Goal: Information Seeking & Learning: Learn about a topic

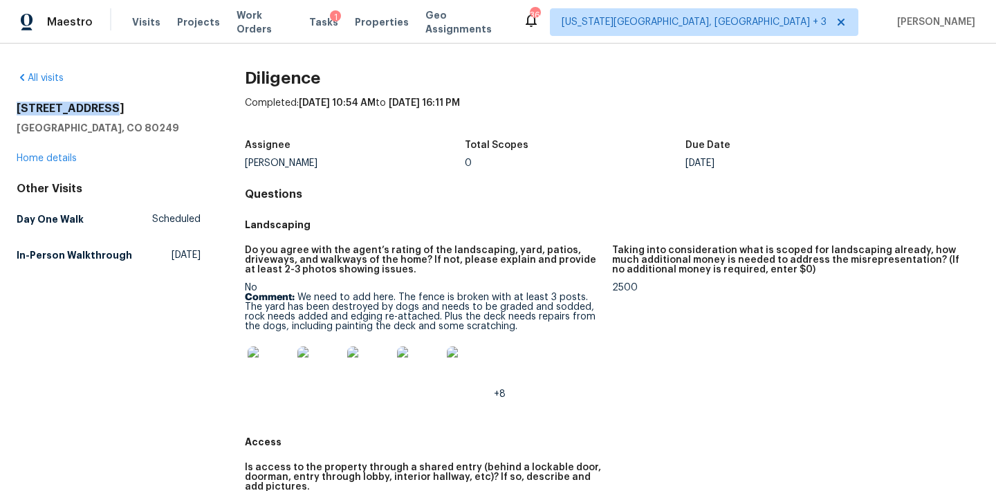
drag, startPoint x: 17, startPoint y: 107, endPoint x: 99, endPoint y: 108, distance: 81.6
click at [100, 109] on h2 "[STREET_ADDRESS]" at bounding box center [109, 109] width 184 height 14
copy h2 "[STREET_ADDRESS]"
click at [266, 378] on img at bounding box center [270, 369] width 44 height 44
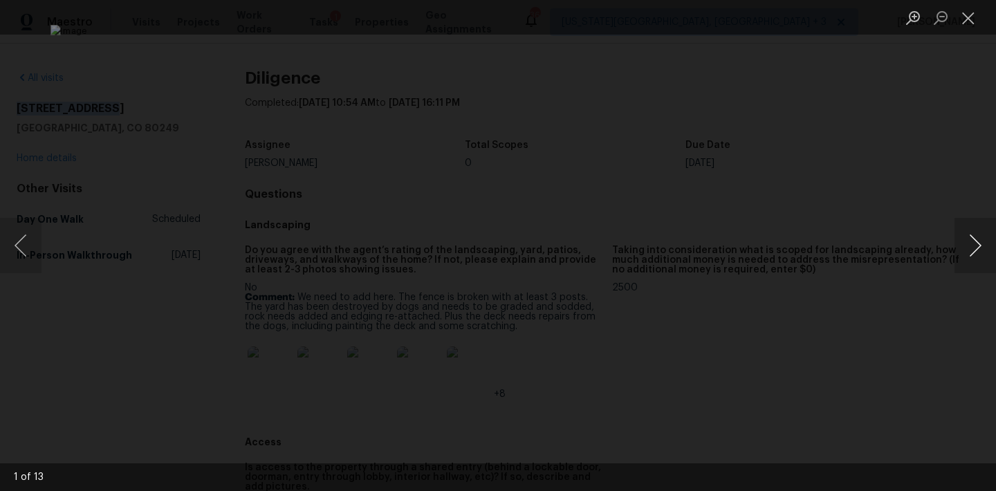
click at [964, 247] on button "Next image" at bounding box center [976, 245] width 42 height 55
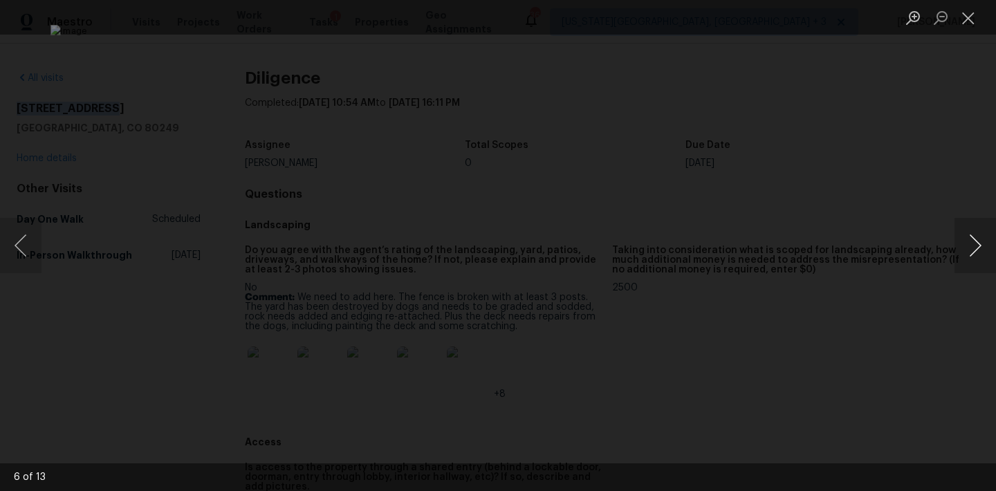
click at [964, 247] on button "Next image" at bounding box center [976, 245] width 42 height 55
click at [883, 279] on div "Lightbox" at bounding box center [498, 245] width 996 height 491
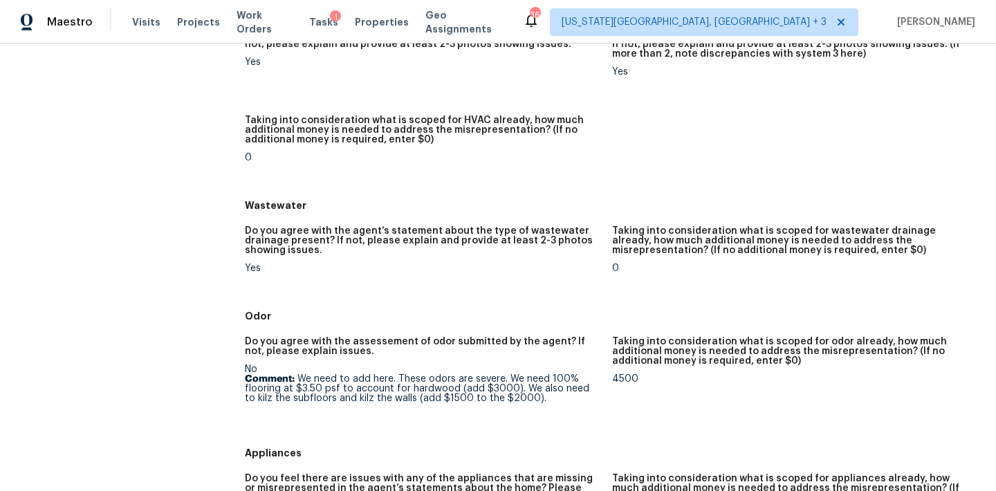
scroll to position [987, 0]
click at [748, 0] on div "Maestro Visits Projects Work Orders Tasks 1 Properties Geo Assignments [GEOGRAP…" at bounding box center [498, 22] width 996 height 44
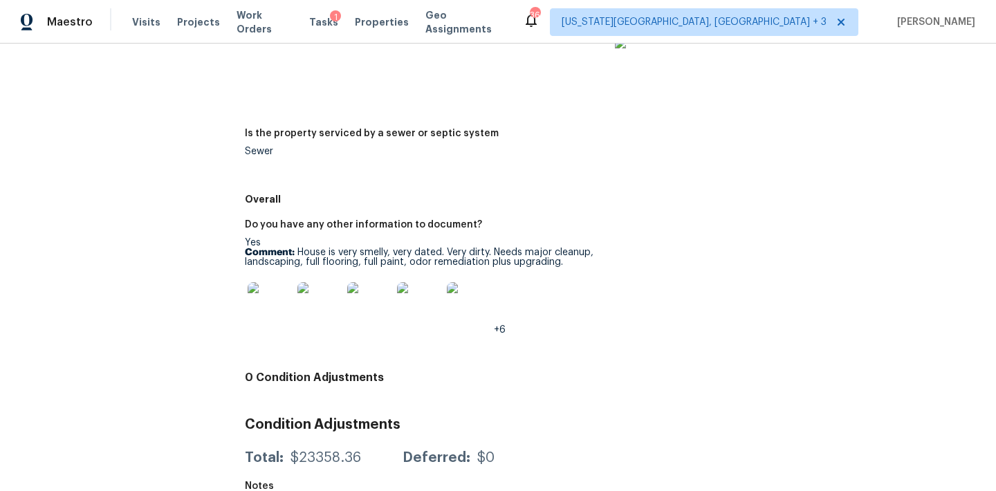
scroll to position [2041, 0]
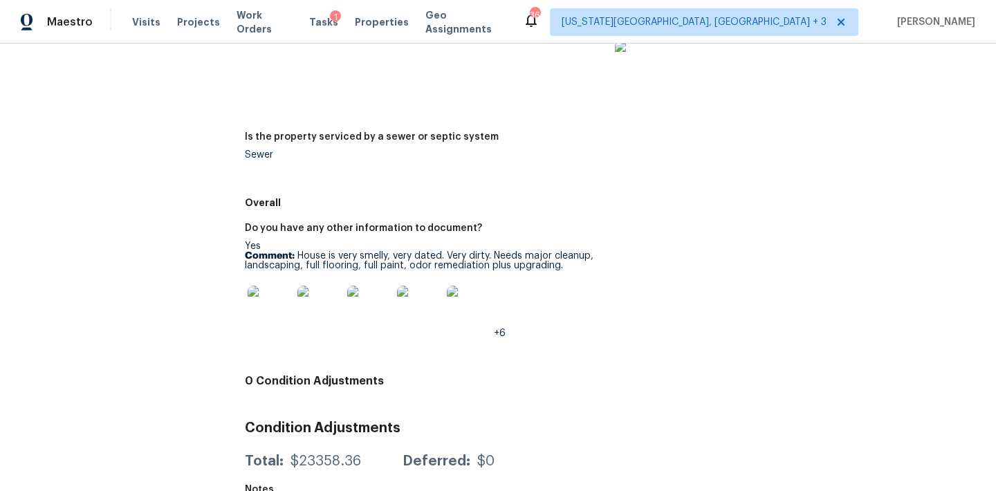
click at [475, 321] on img at bounding box center [469, 308] width 44 height 44
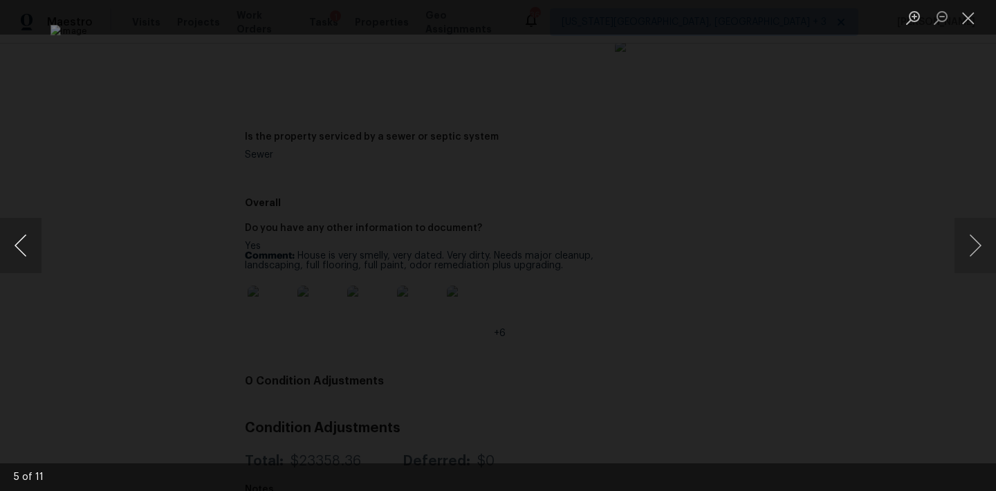
click at [26, 248] on button "Previous image" at bounding box center [21, 245] width 42 height 55
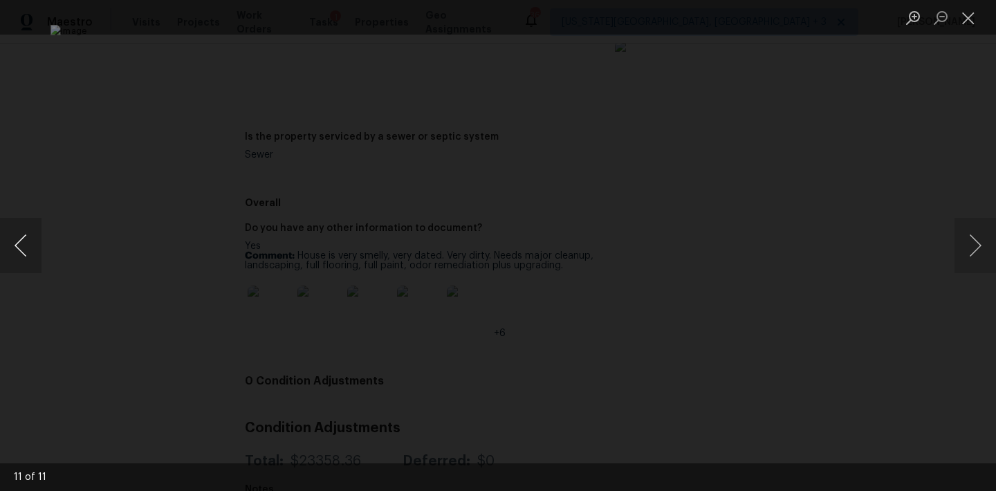
click at [26, 247] on button "Previous image" at bounding box center [21, 245] width 42 height 55
click at [56, 181] on div "Lightbox" at bounding box center [498, 245] width 996 height 491
